Goal: Find specific page/section: Find specific page/section

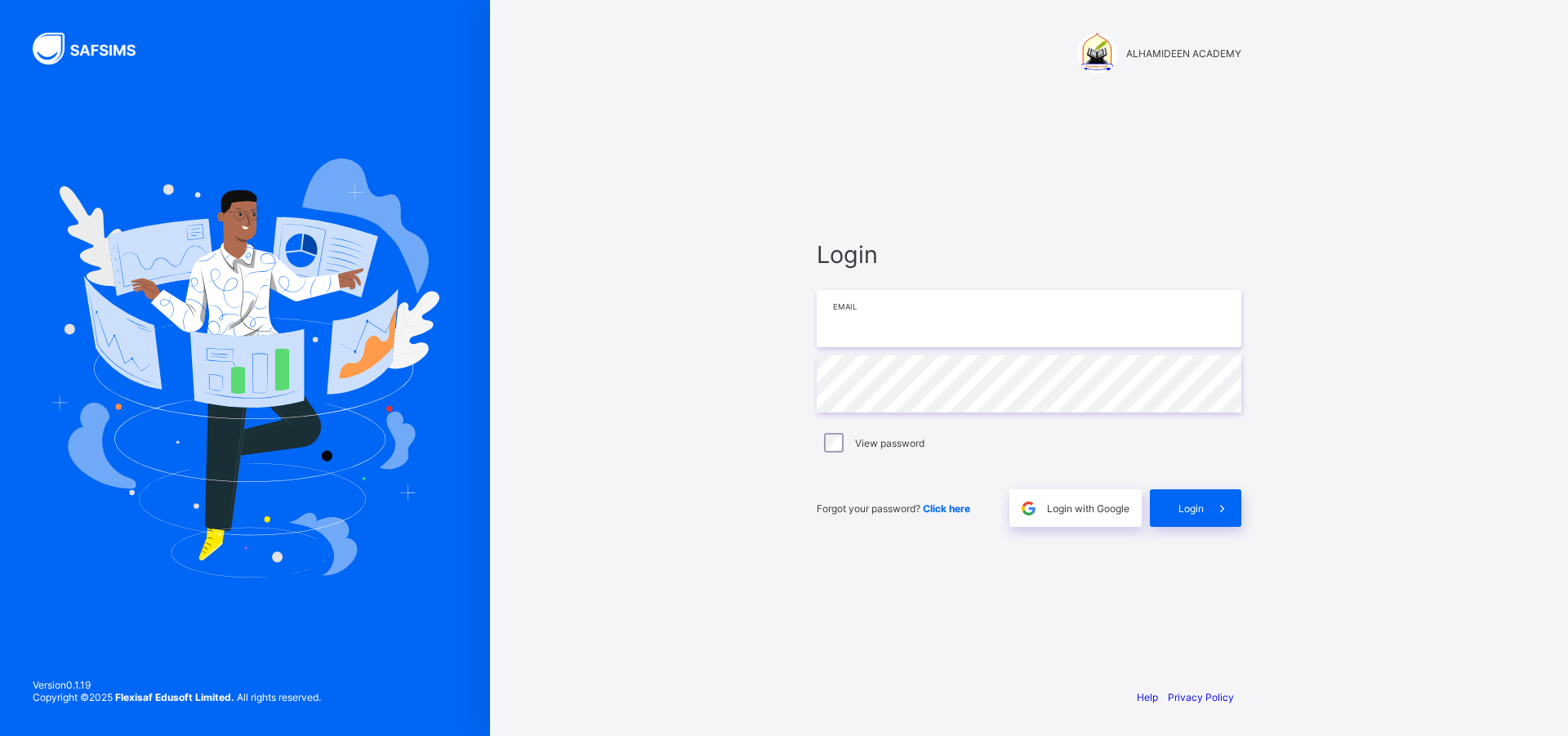
type input "**********"
click at [1194, 511] on span "Login" at bounding box center [1191, 509] width 26 height 12
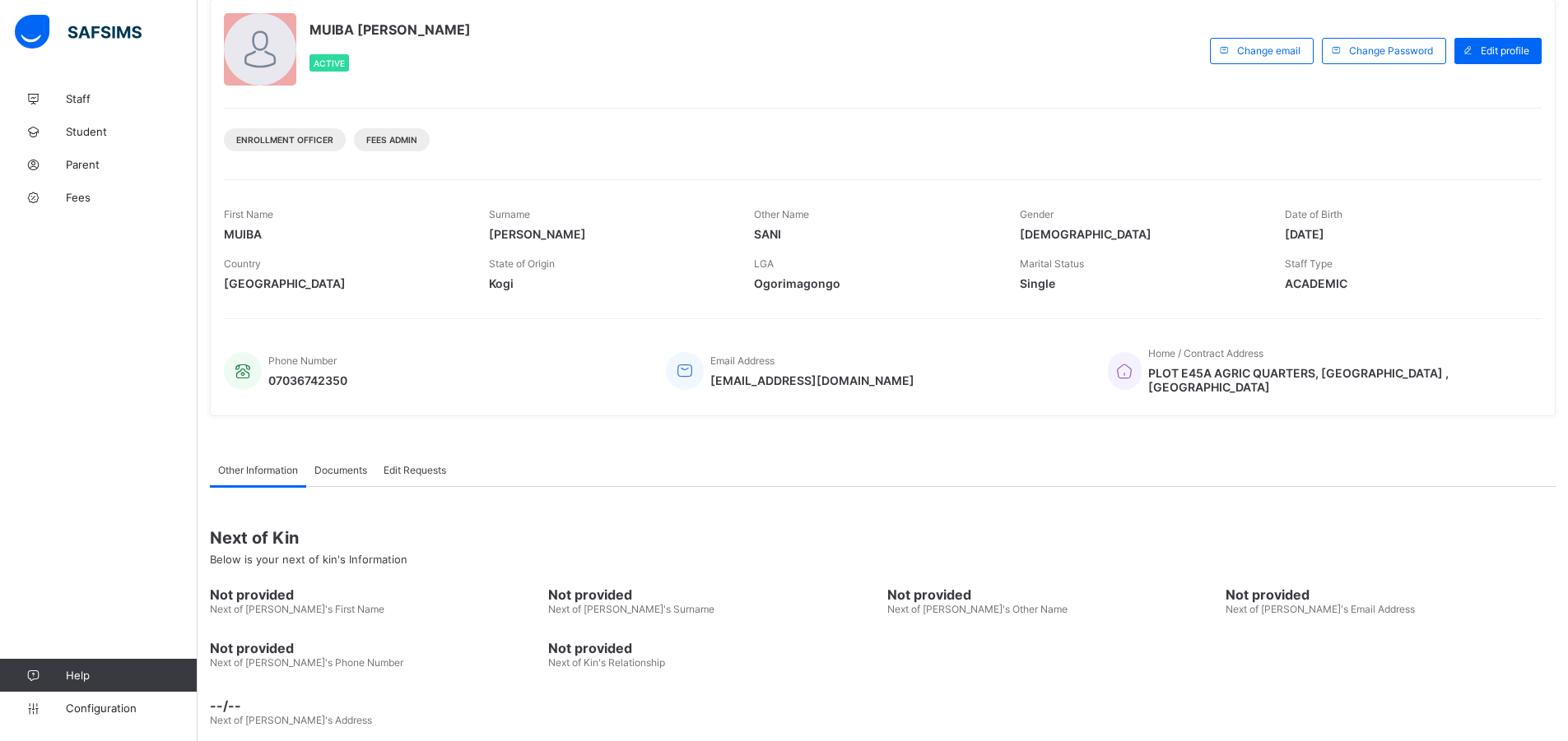
scroll to position [113, 0]
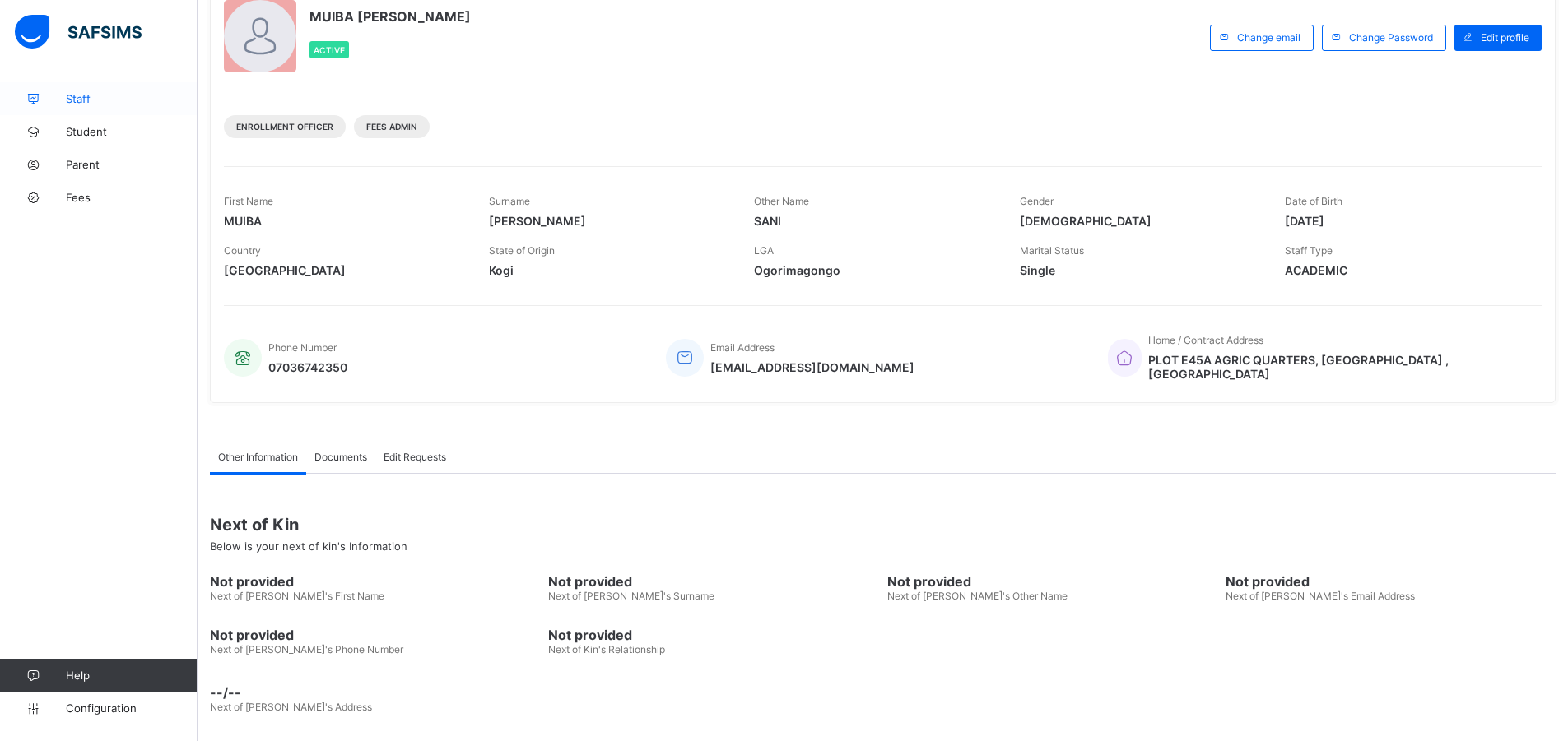
click at [85, 101] on span "Staff" at bounding box center [131, 98] width 131 height 13
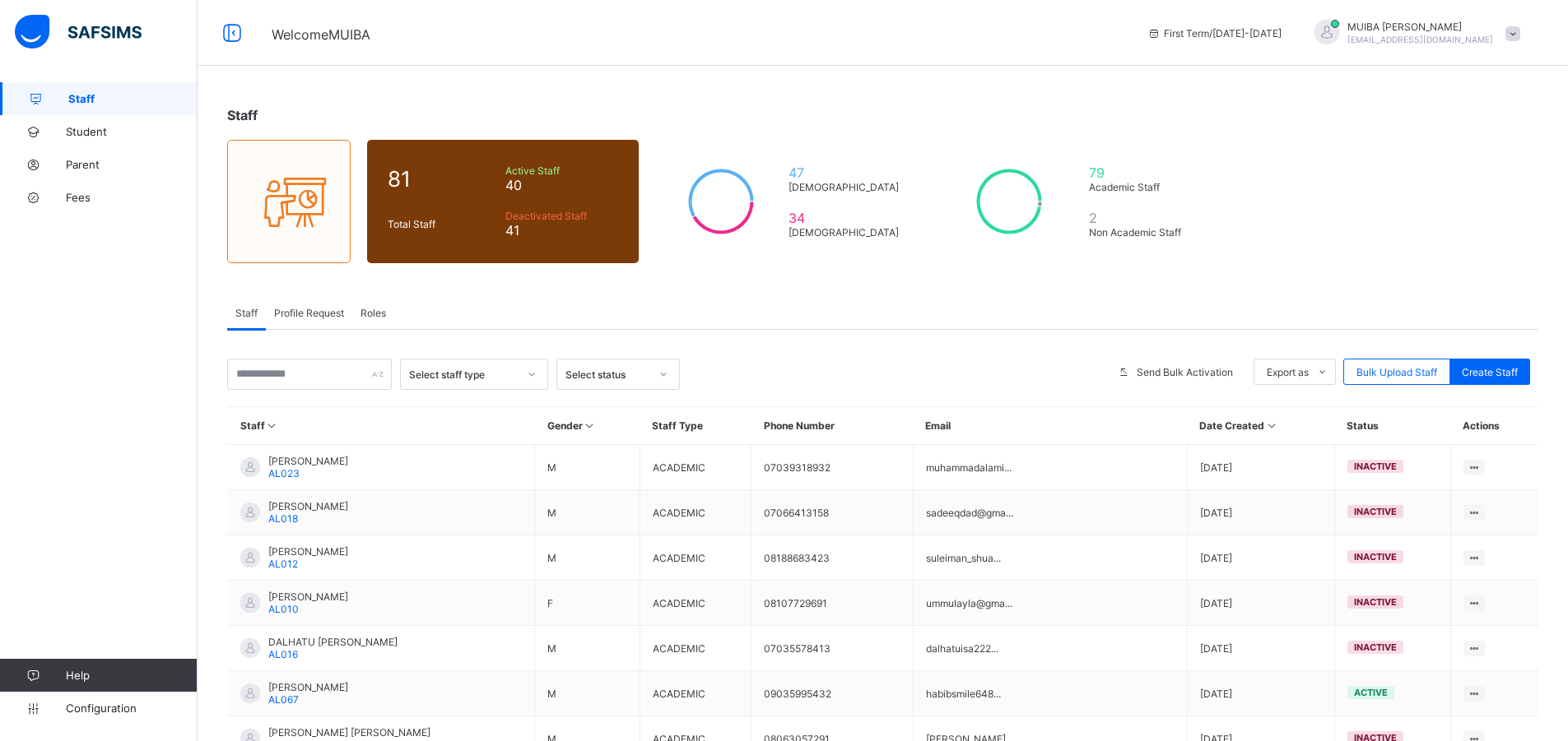
click at [531, 370] on icon at bounding box center [531, 374] width 10 height 17
click at [668, 376] on div at bounding box center [663, 374] width 28 height 27
click at [92, 128] on span "Student" at bounding box center [131, 131] width 131 height 13
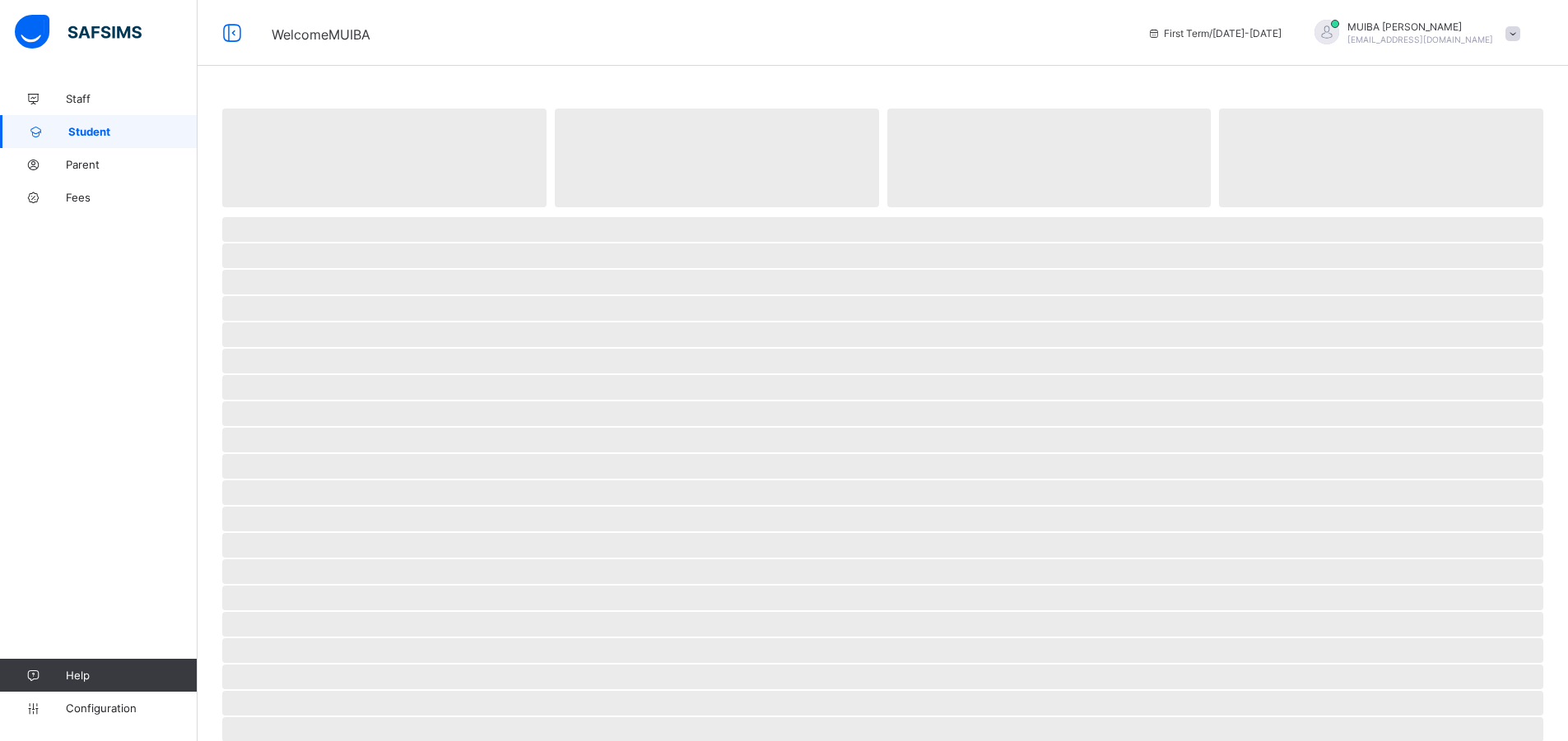
click at [92, 128] on span "Student" at bounding box center [133, 131] width 129 height 13
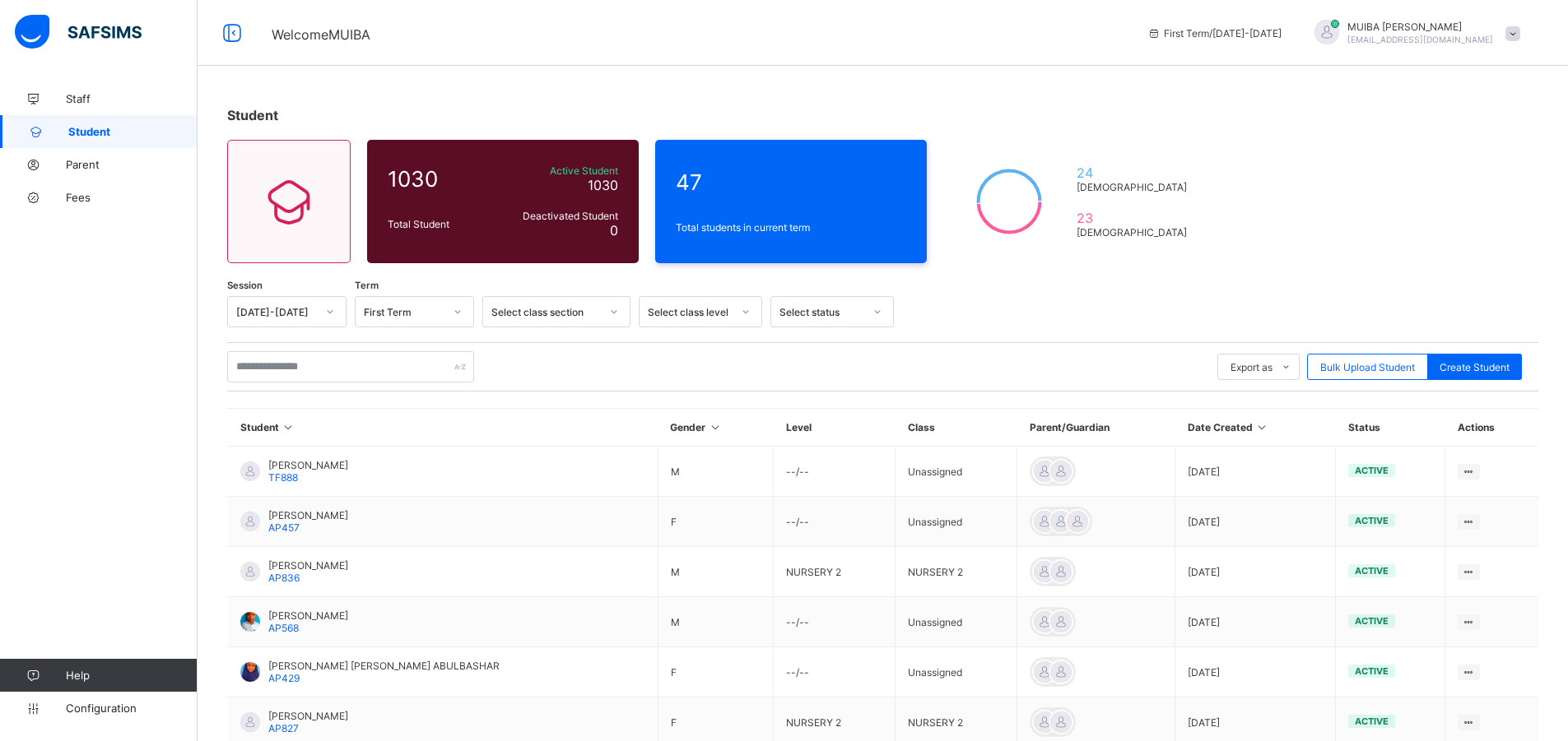
click at [743, 311] on icon at bounding box center [745, 311] width 10 height 17
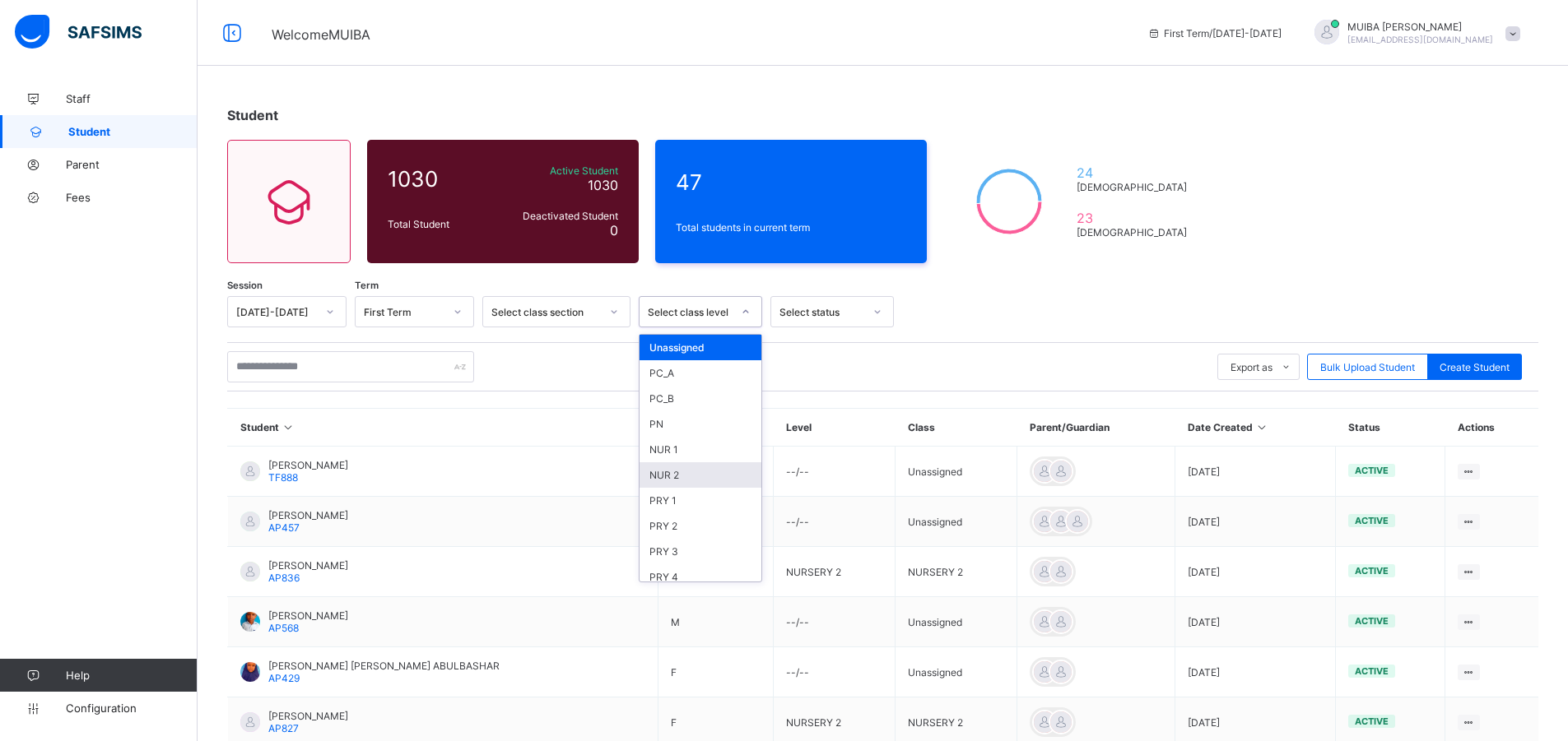
click at [673, 480] on div "NUR 2" at bounding box center [700, 474] width 122 height 26
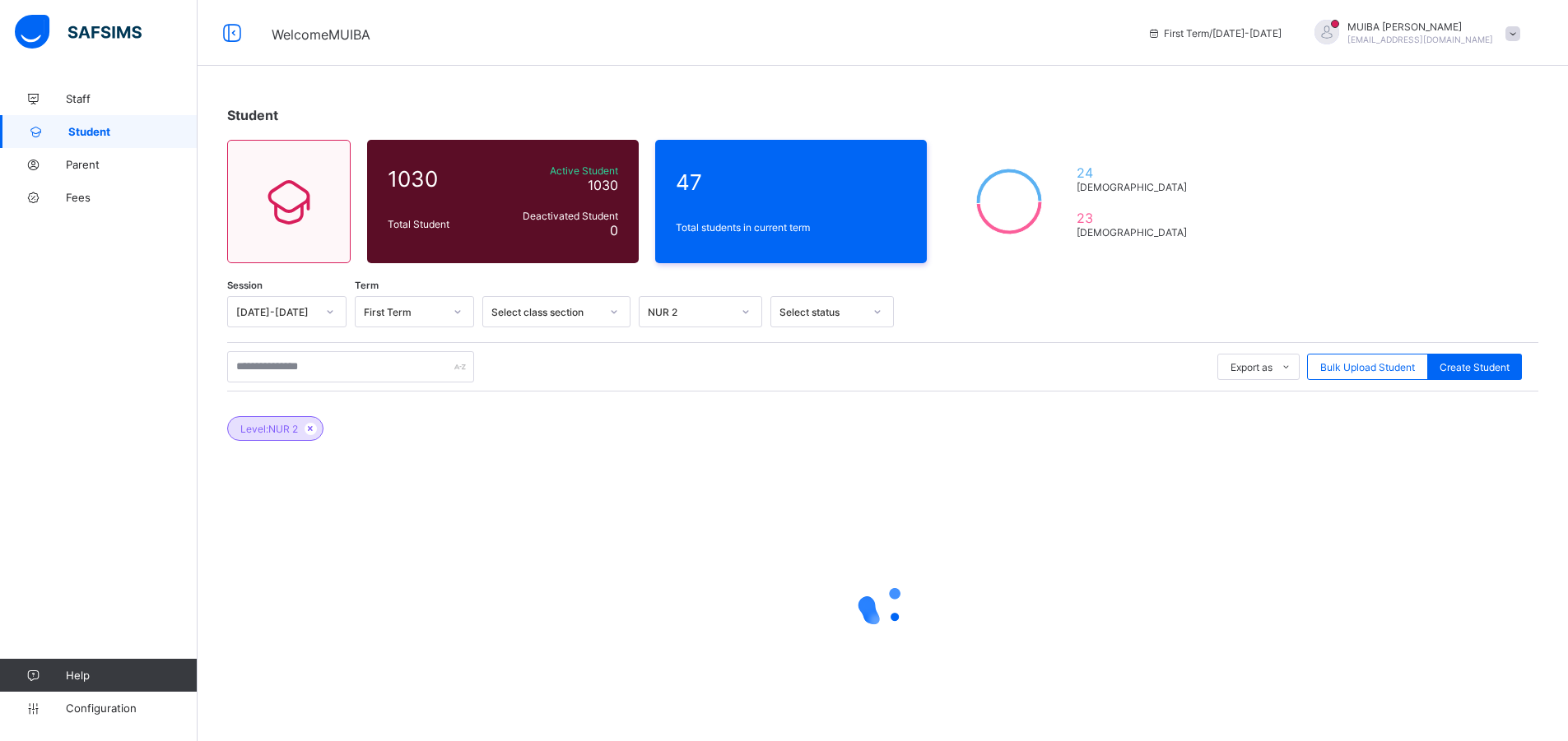
click at [673, 480] on div at bounding box center [882, 605] width 1311 height 313
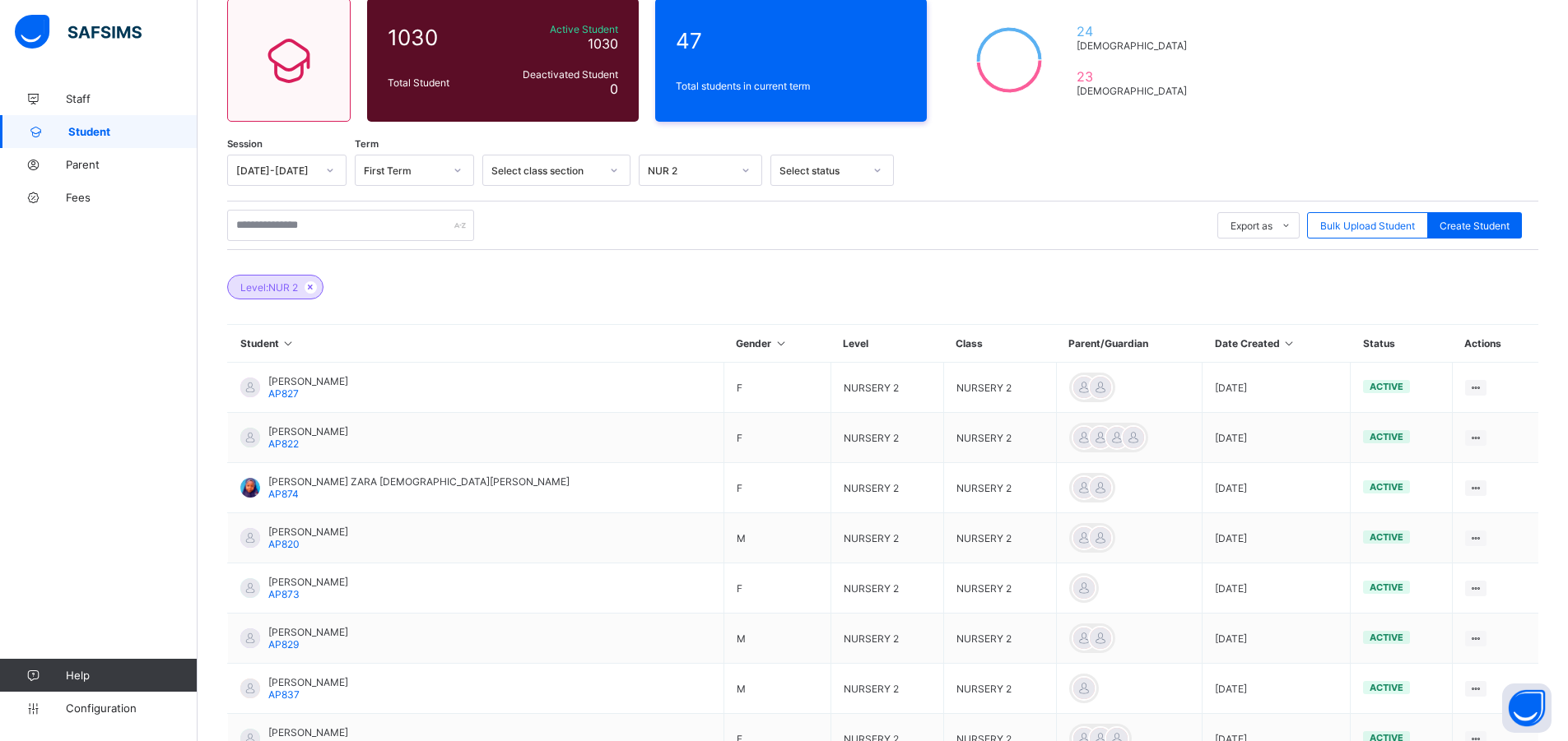
scroll to position [363, 0]
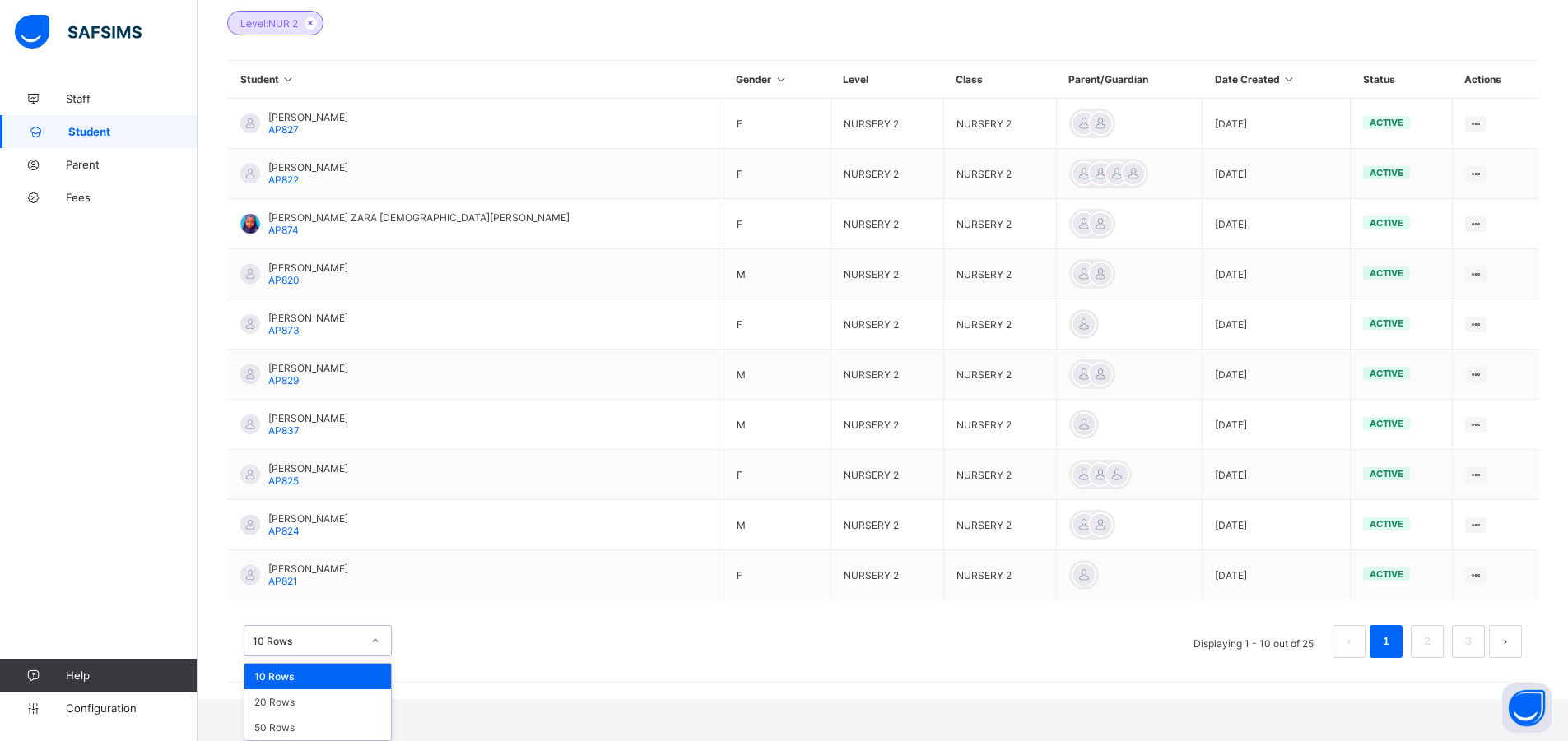
click at [374, 656] on div "option 10 Rows focused, 1 of 3. 3 results available. Use Up and Down to choose …" at bounding box center [318, 640] width 148 height 31
click at [296, 702] on div "20 Rows" at bounding box center [318, 702] width 146 height 26
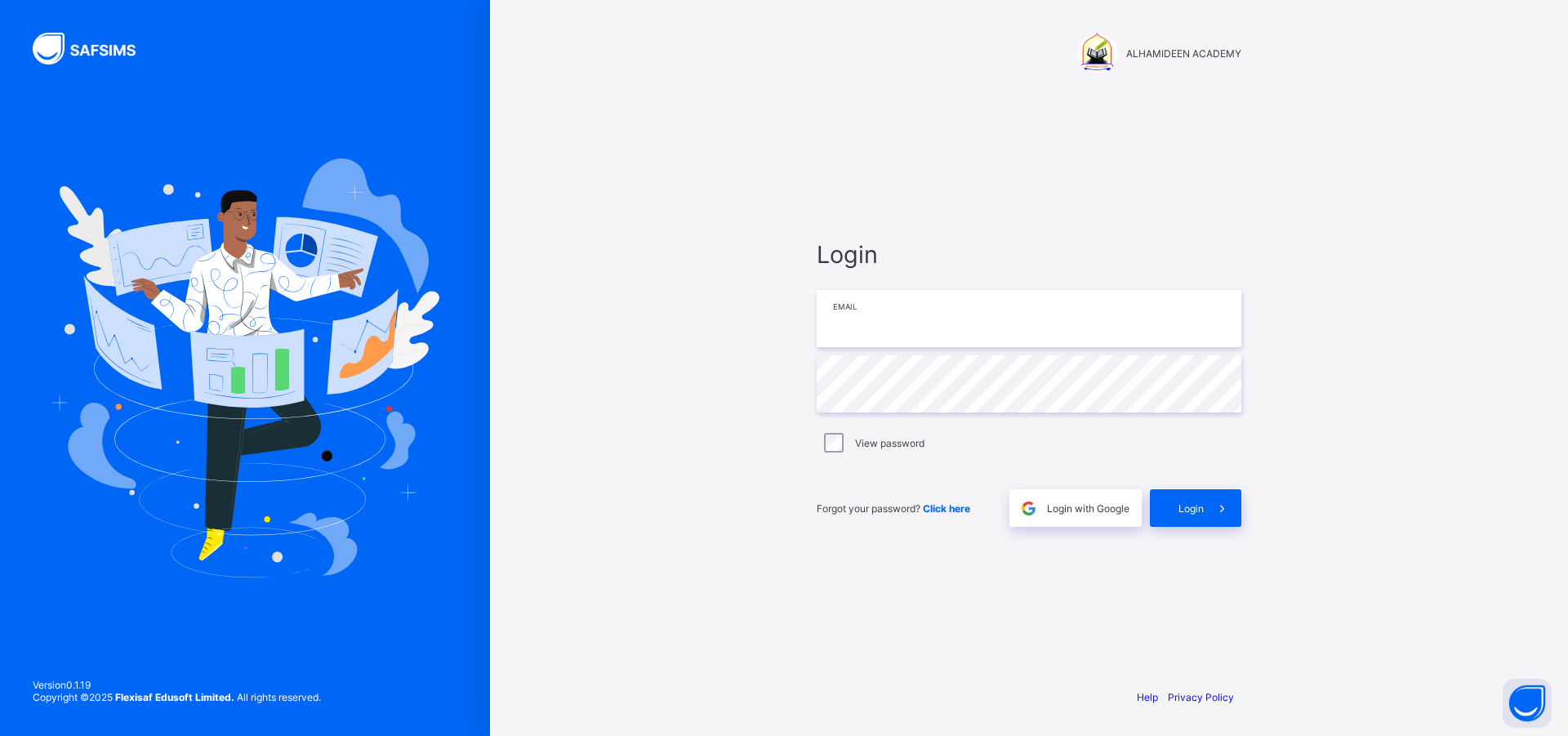
type input "**********"
